Goal: Transaction & Acquisition: Book appointment/travel/reservation

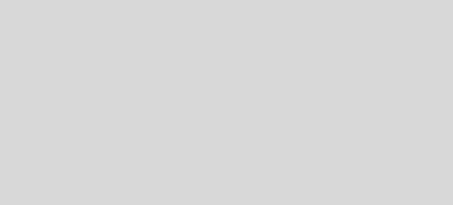
select select "es"
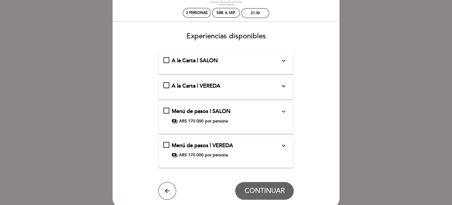
scroll to position [39, 0]
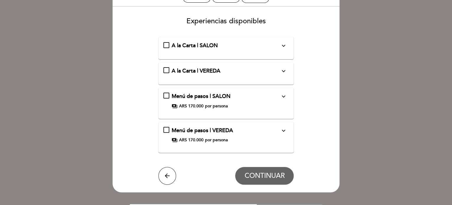
click at [165, 42] on div "A la Carta | SALON expand_more Mesa en el interior del restaurante" at bounding box center [225, 46] width 125 height 8
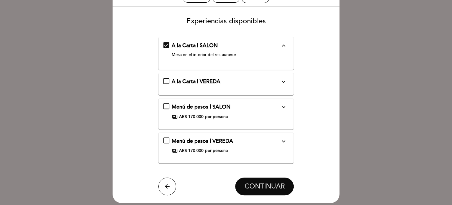
click at [257, 185] on span "CONTINUAR" at bounding box center [264, 186] width 40 height 8
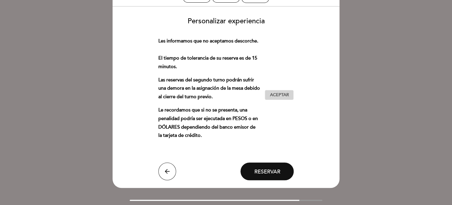
click at [280, 93] on span "Aceptar" at bounding box center [278, 95] width 19 height 6
click at [268, 170] on span "Reservar" at bounding box center [267, 171] width 26 height 6
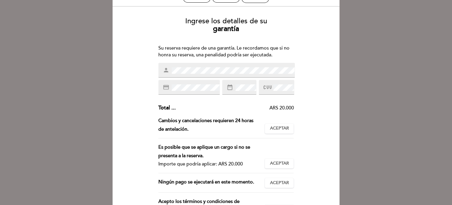
click at [169, 86] on span "credit_card" at bounding box center [167, 87] width 8 height 7
click at [264, 84] on icon at bounding box center [267, 88] width 8 height 10
click at [267, 85] on icon at bounding box center [267, 88] width 8 height 10
click at [269, 87] on icon at bounding box center [267, 88] width 8 height 10
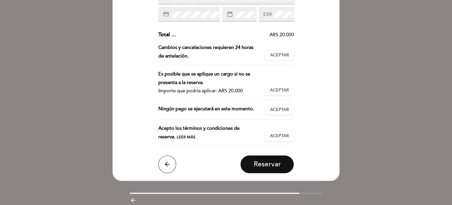
scroll to position [118, 0]
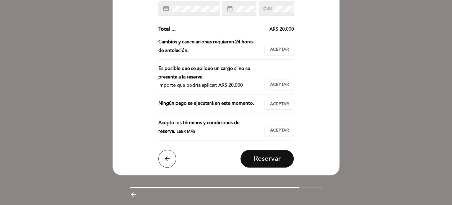
click at [272, 8] on span at bounding box center [283, 8] width 22 height 7
click at [268, 158] on span "Reservar" at bounding box center [266, 159] width 27 height 8
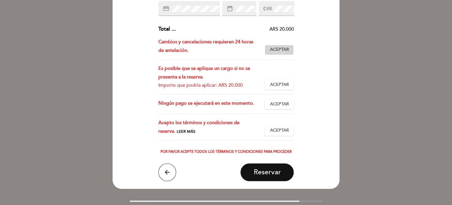
click at [275, 50] on span "Aceptar" at bounding box center [278, 50] width 19 height 6
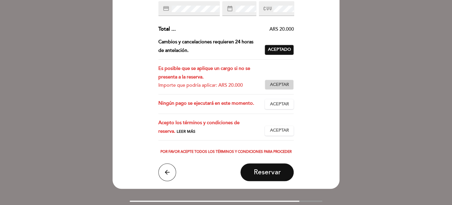
click at [273, 82] on span "Aceptar" at bounding box center [278, 85] width 19 height 6
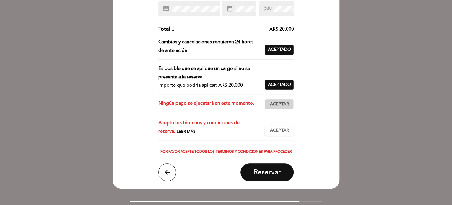
click at [277, 100] on button "Aceptar Aceptado" at bounding box center [278, 104] width 29 height 10
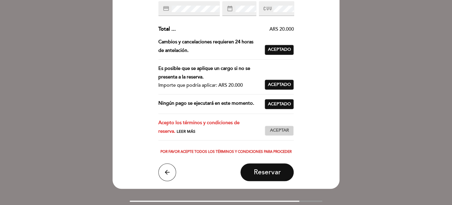
click at [282, 128] on span "Aceptar" at bounding box center [278, 131] width 19 height 6
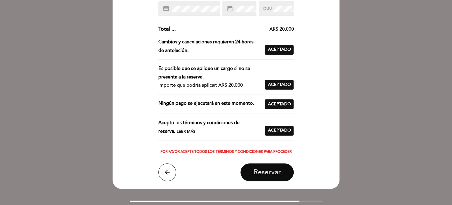
click at [269, 173] on span "Reservar" at bounding box center [266, 172] width 27 height 8
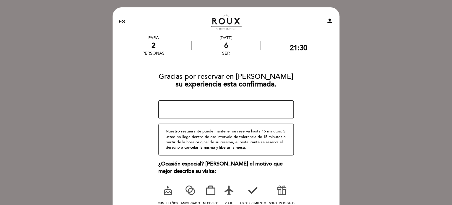
scroll to position [65, 0]
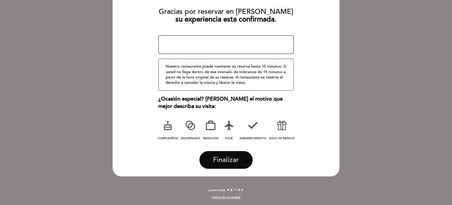
click at [223, 159] on span "Finalizar" at bounding box center [226, 160] width 26 height 8
